Goal: Obtain resource: Obtain resource

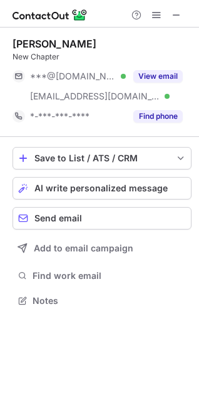
scroll to position [292, 199]
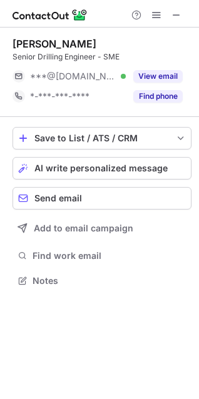
scroll to position [6, 6]
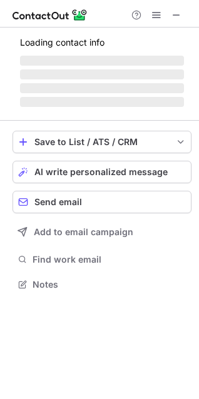
scroll to position [312, 199]
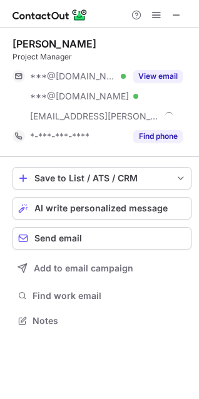
click at [150, 78] on button "View email" at bounding box center [157, 76] width 49 height 13
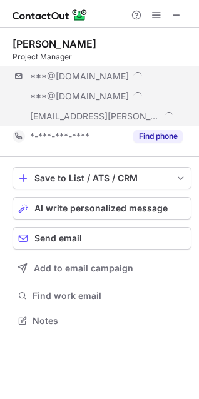
scroll to position [332, 199]
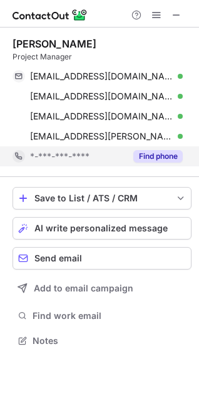
click at [160, 155] on button "Find phone" at bounding box center [157, 156] width 49 height 13
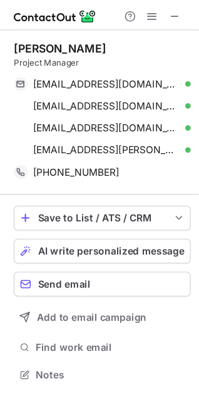
scroll to position [332, 199]
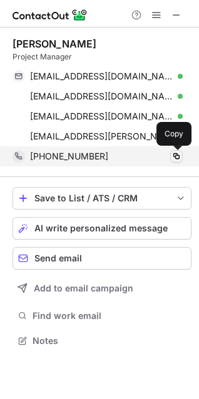
click at [180, 156] on span at bounding box center [176, 156] width 10 height 10
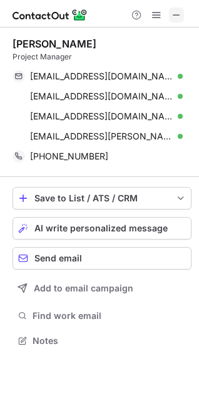
click at [178, 20] on span at bounding box center [176, 15] width 10 height 10
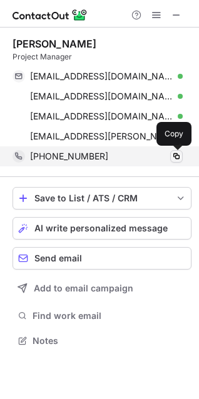
click at [180, 158] on span at bounding box center [176, 156] width 10 height 10
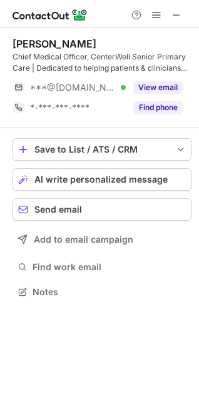
scroll to position [283, 199]
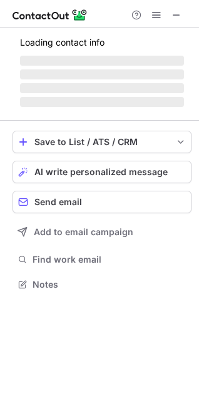
scroll to position [275, 199]
